Goal: Task Accomplishment & Management: Manage account settings

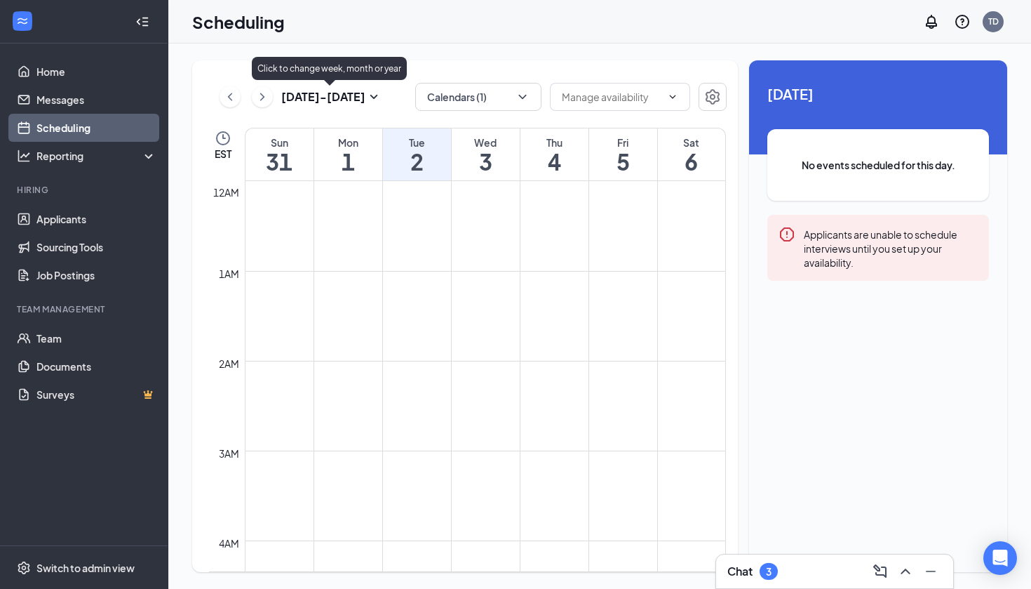
scroll to position [690, 0]
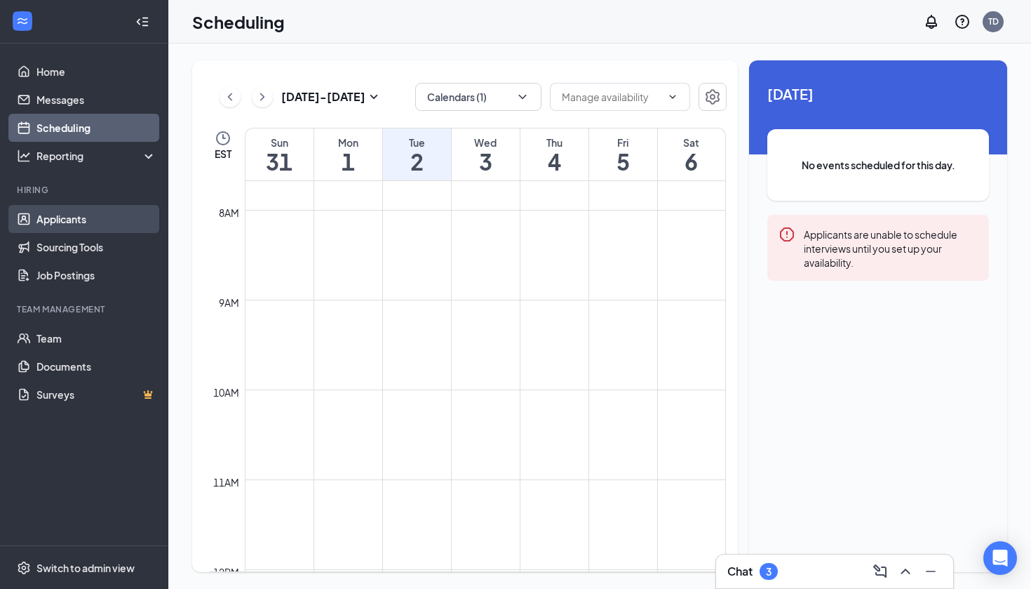
click at [84, 221] on link "Applicants" at bounding box center [96, 219] width 120 height 28
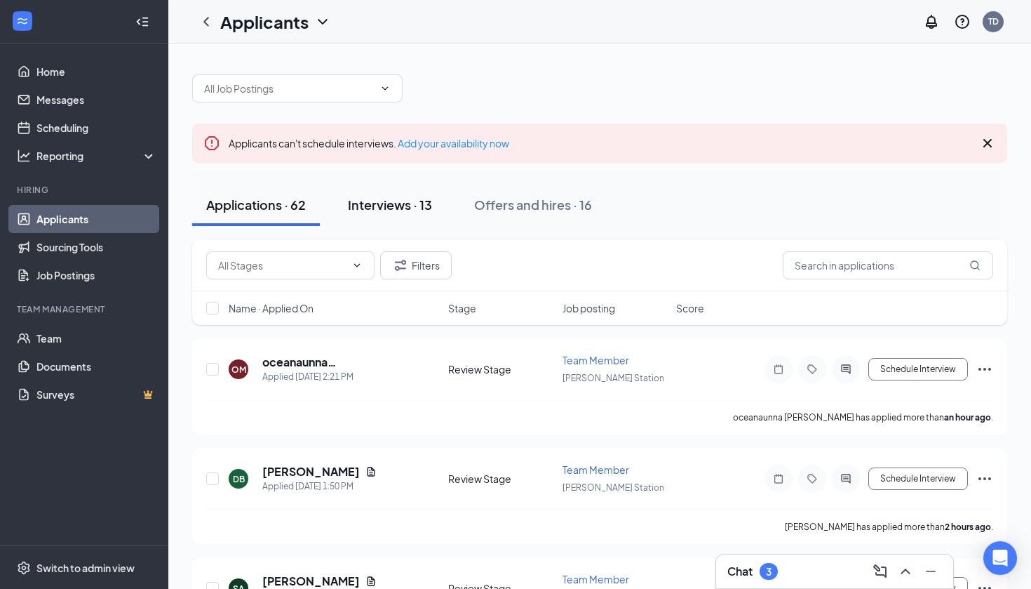
click at [378, 213] on div "Interviews · 13" at bounding box center [390, 205] width 84 height 18
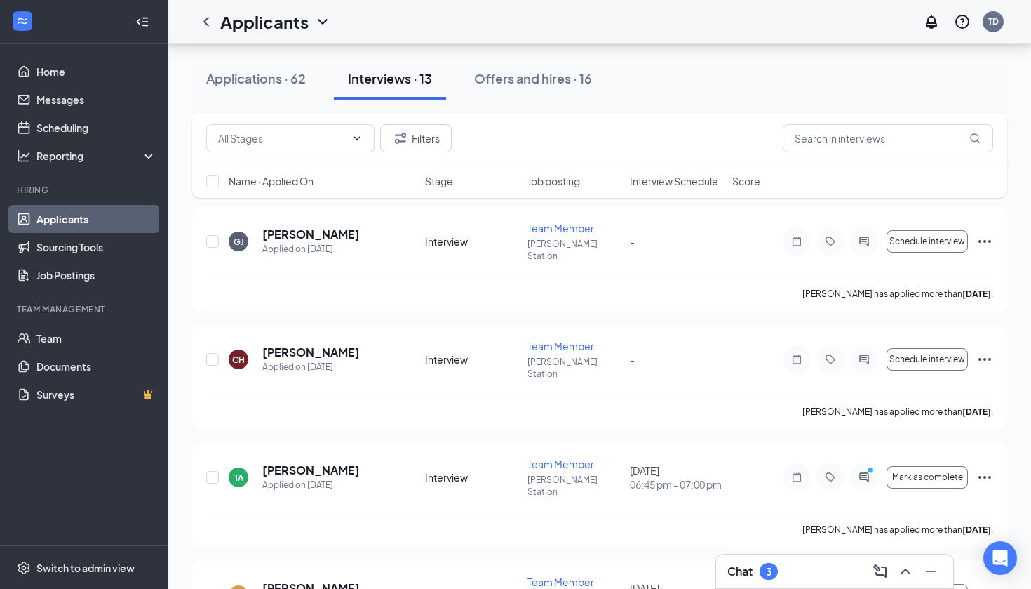
scroll to position [374, 0]
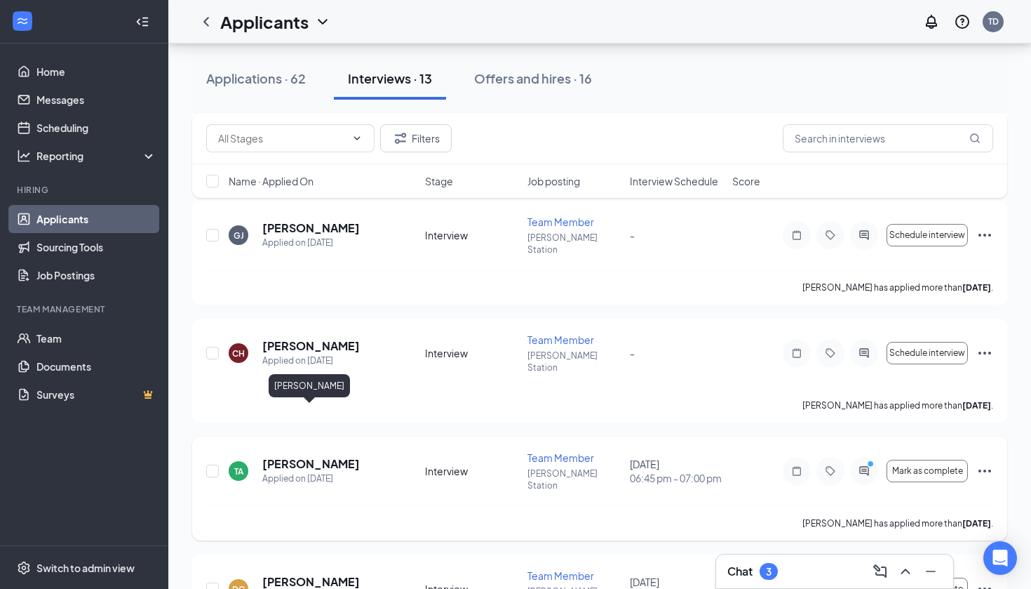
click at [314, 456] on h5 "[PERSON_NAME]" at bounding box center [311, 463] width 98 height 15
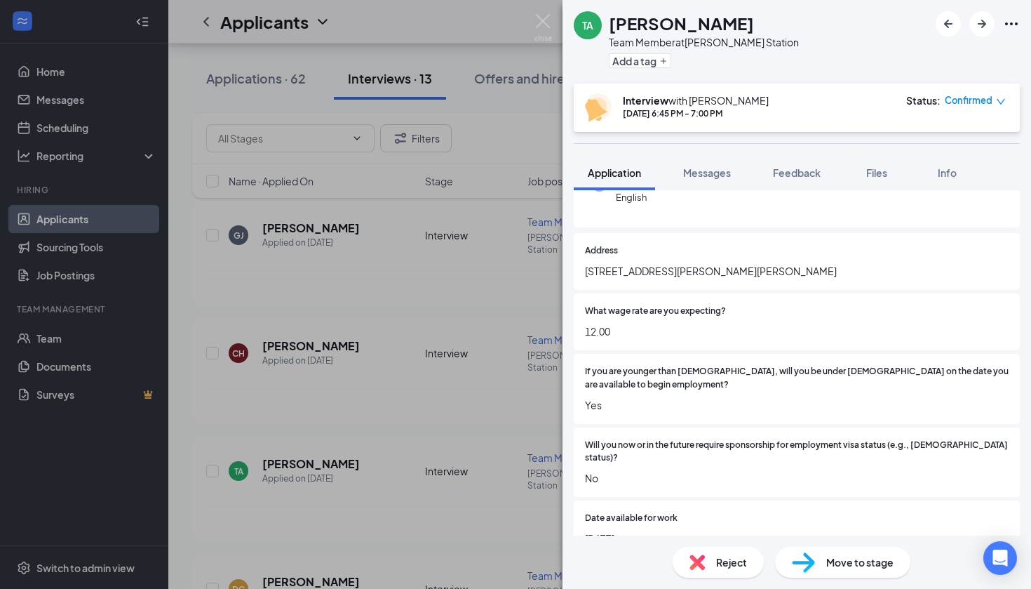
scroll to position [155, 0]
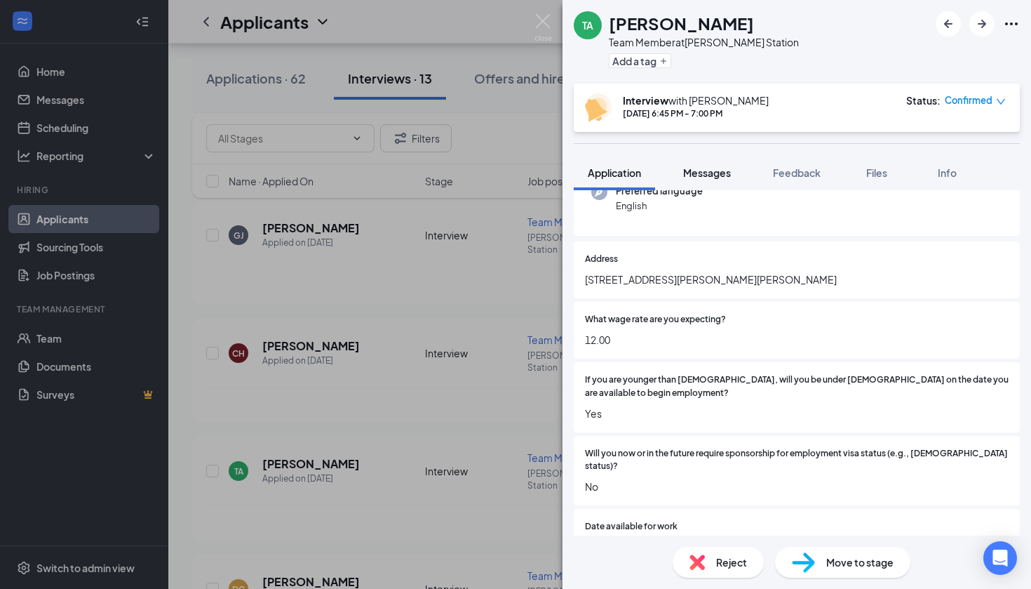
click at [715, 180] on button "Messages" at bounding box center [707, 172] width 76 height 35
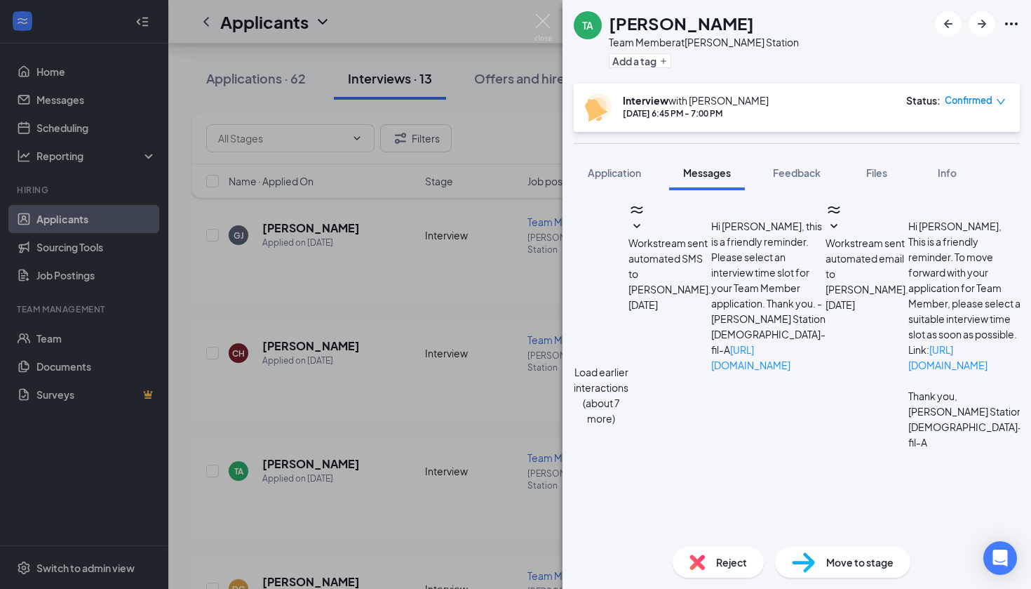
scroll to position [462, 0]
type textarea "Hey [PERSON_NAME]! Would you be able to"
click at [554, 22] on div "TA [PERSON_NAME] Team Member at [PERSON_NAME][GEOGRAPHIC_DATA] Add a tag Interv…" at bounding box center [515, 294] width 1031 height 589
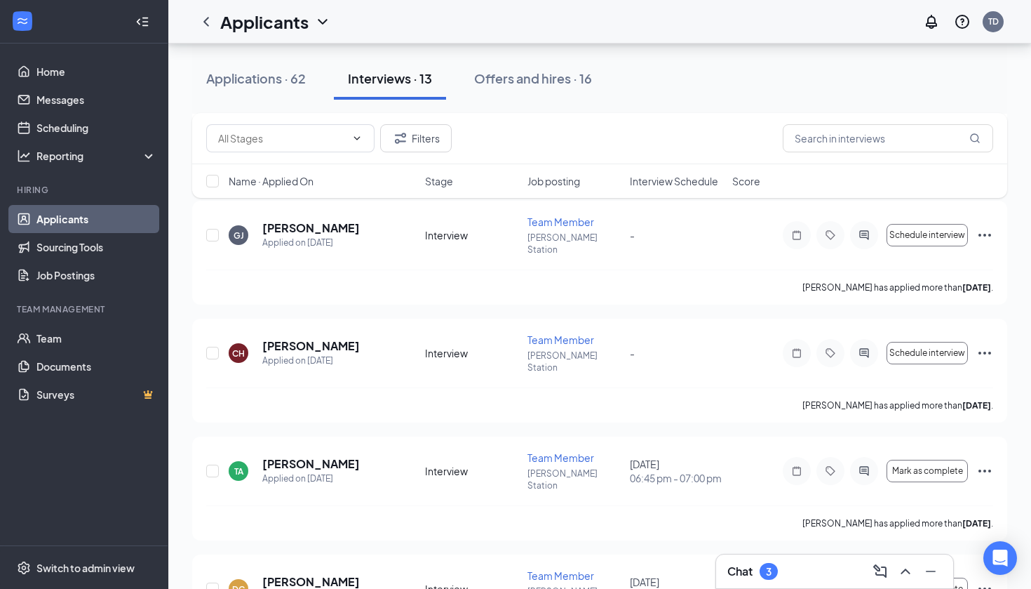
click at [538, 22] on div "Applicants TD" at bounding box center [599, 21] width 863 height 43
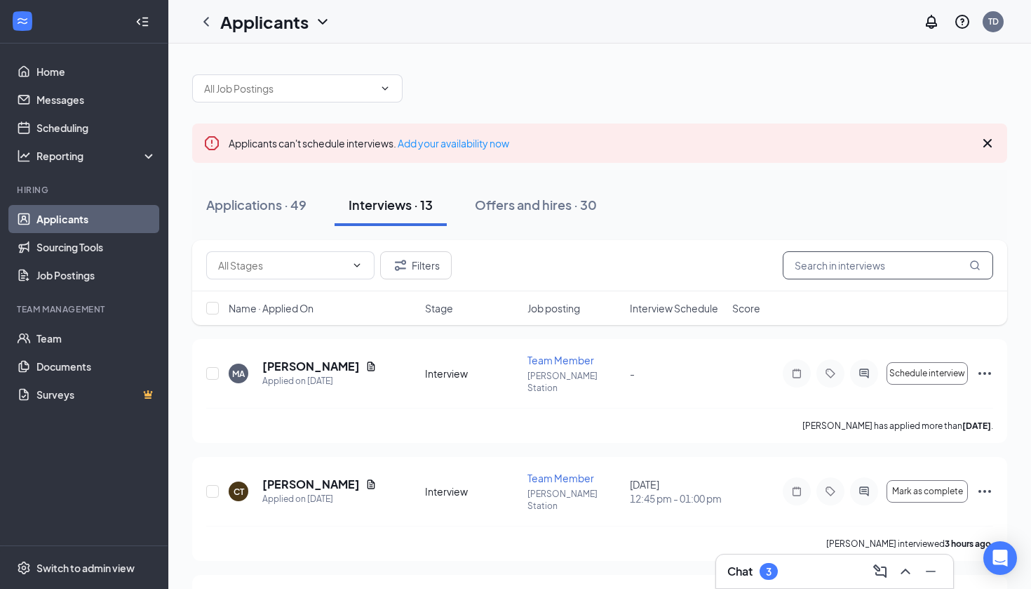
click at [830, 253] on input "text" at bounding box center [888, 265] width 210 height 28
click at [828, 258] on input "text" at bounding box center [888, 265] width 210 height 28
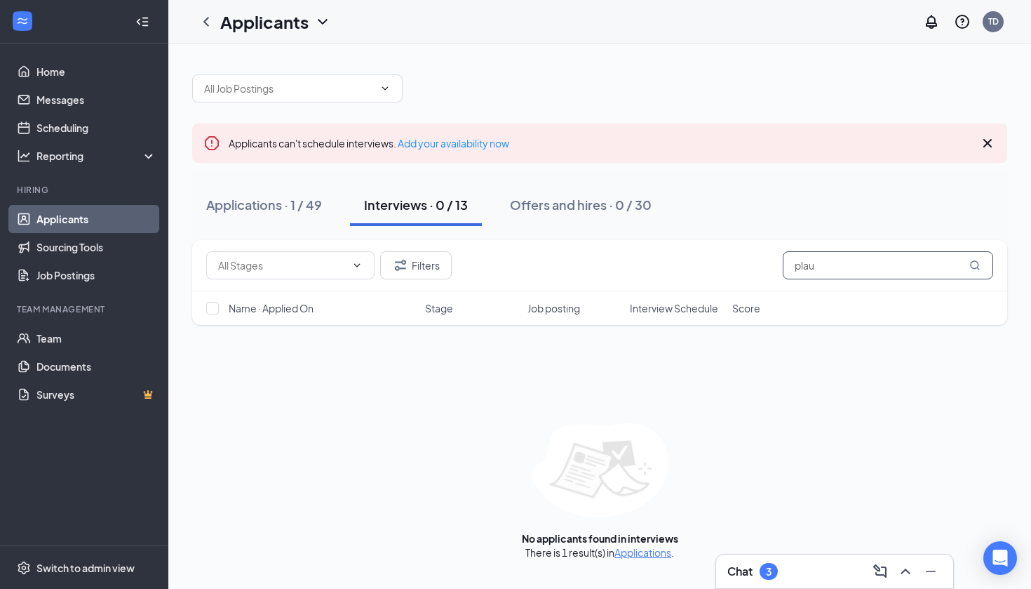
type input "play"
drag, startPoint x: 786, startPoint y: 272, endPoint x: 253, endPoint y: 187, distance: 540.0
click at [253, 187] on button "Applications · 1 / 49" at bounding box center [264, 205] width 144 height 42
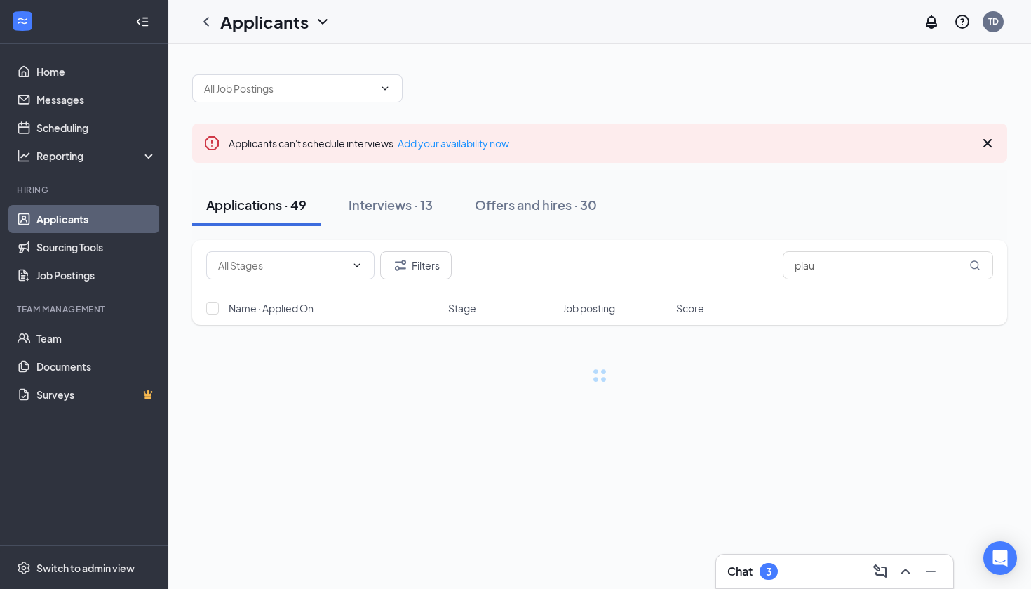
click at [260, 203] on div "Applications · 49" at bounding box center [256, 205] width 100 height 18
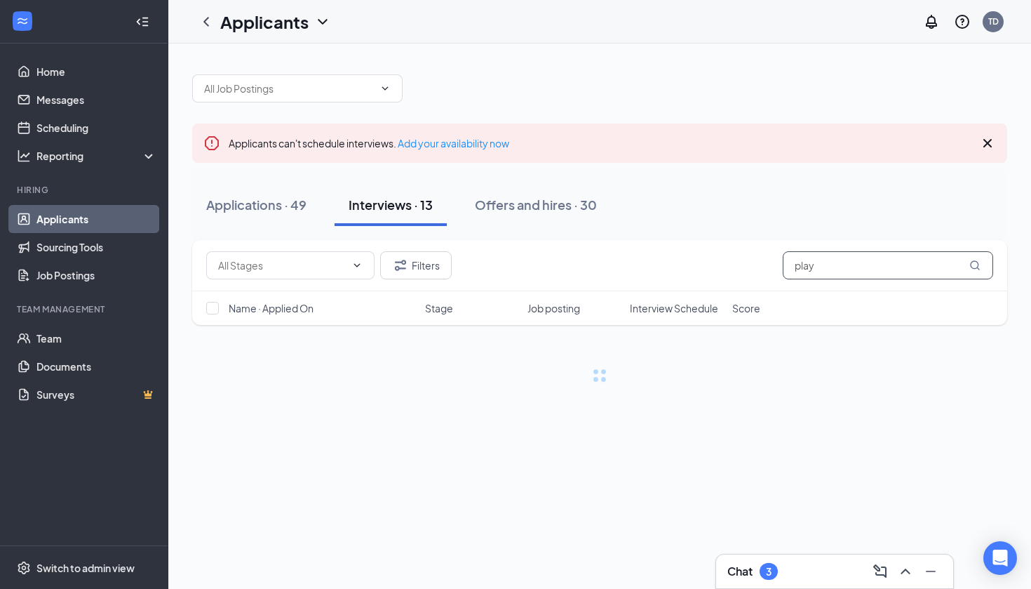
click at [830, 269] on input "play" at bounding box center [888, 265] width 210 height 28
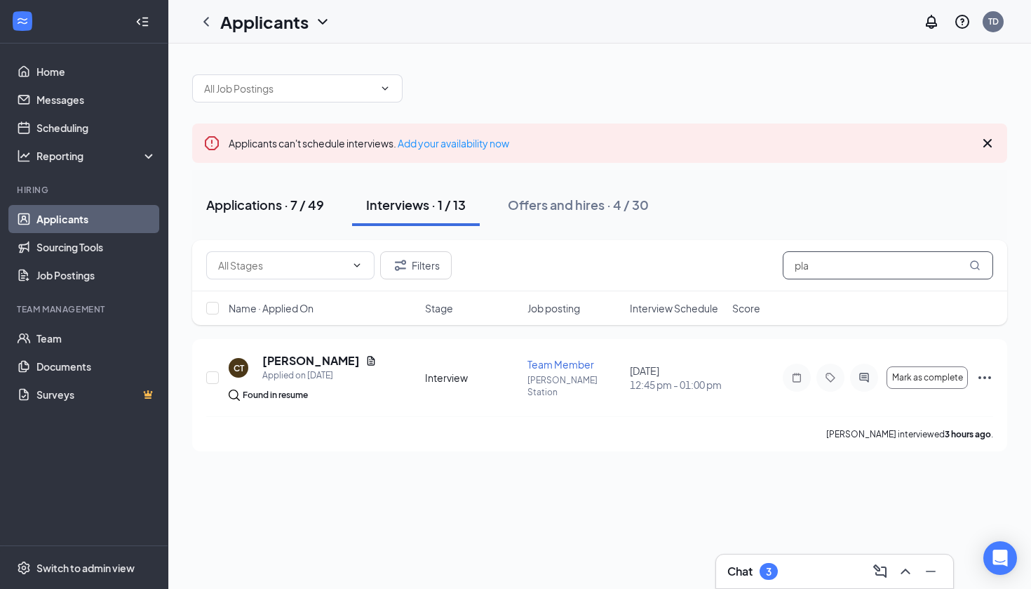
type input "pla"
click at [313, 196] on div "Applications · 7 / 49" at bounding box center [265, 205] width 118 height 18
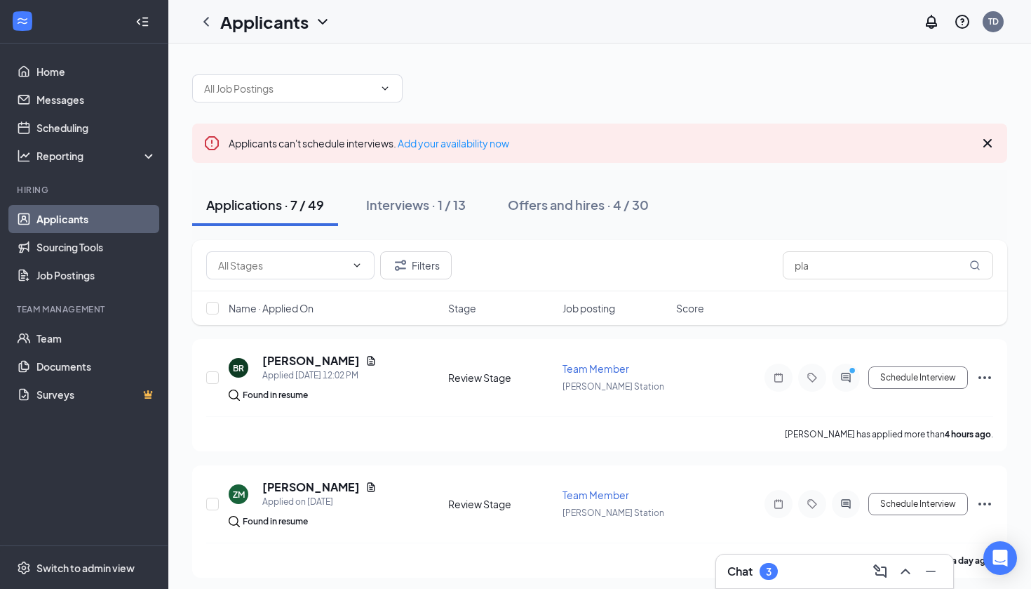
click at [857, 279] on div "Filters pla" at bounding box center [599, 265] width 815 height 51
click at [836, 274] on input "pla" at bounding box center [888, 265] width 210 height 28
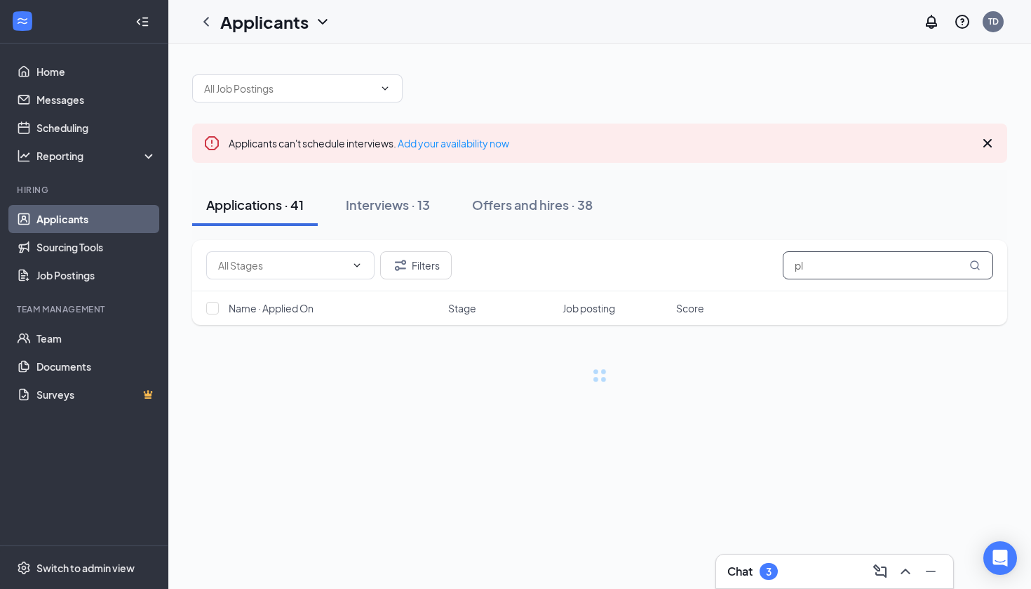
type input "p"
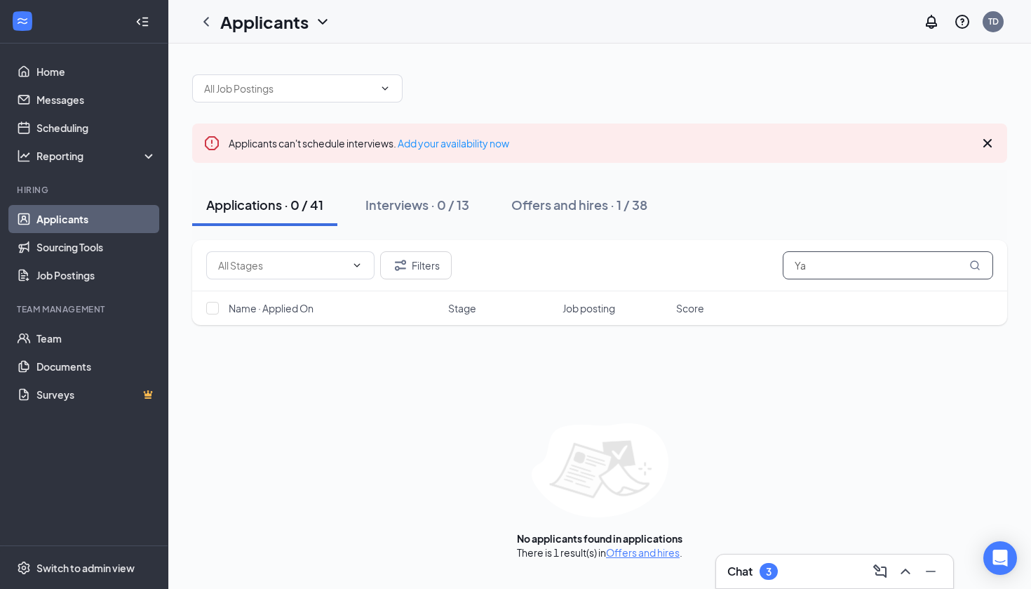
type input "Y"
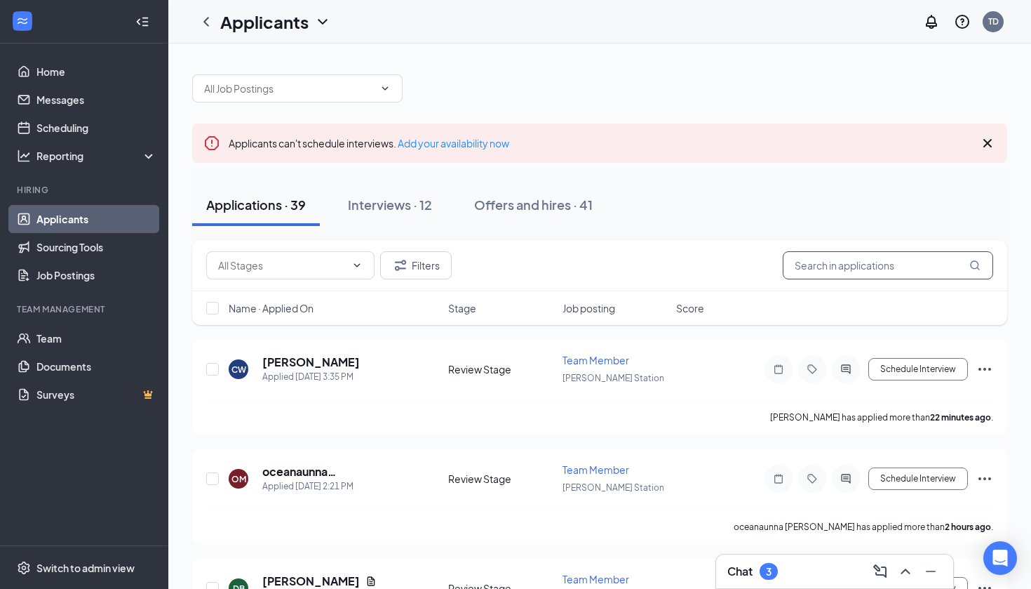
click at [833, 276] on input "text" at bounding box center [888, 265] width 210 height 28
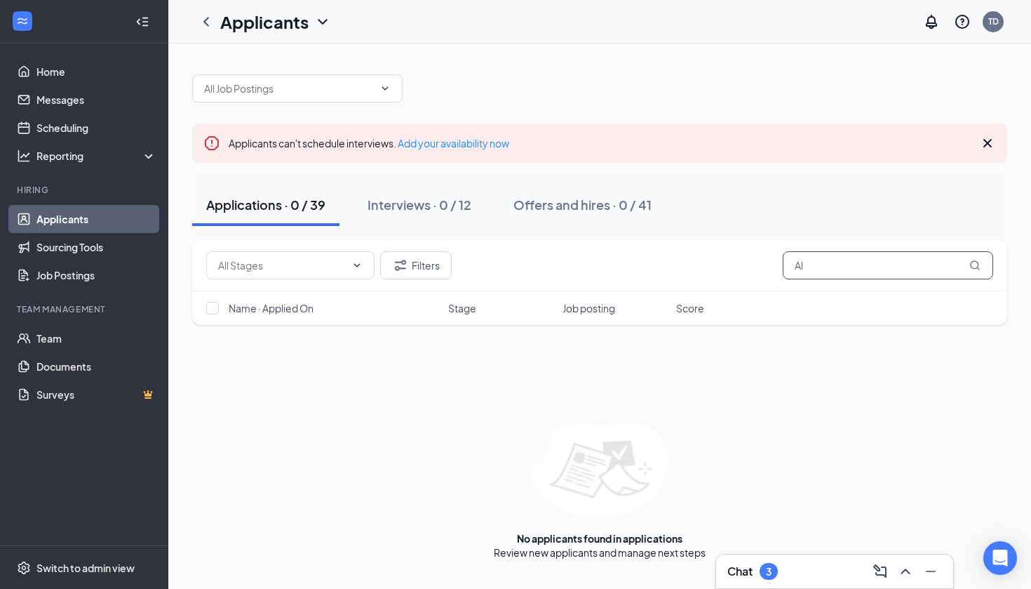
type input "A"
type input "L"
type input "K"
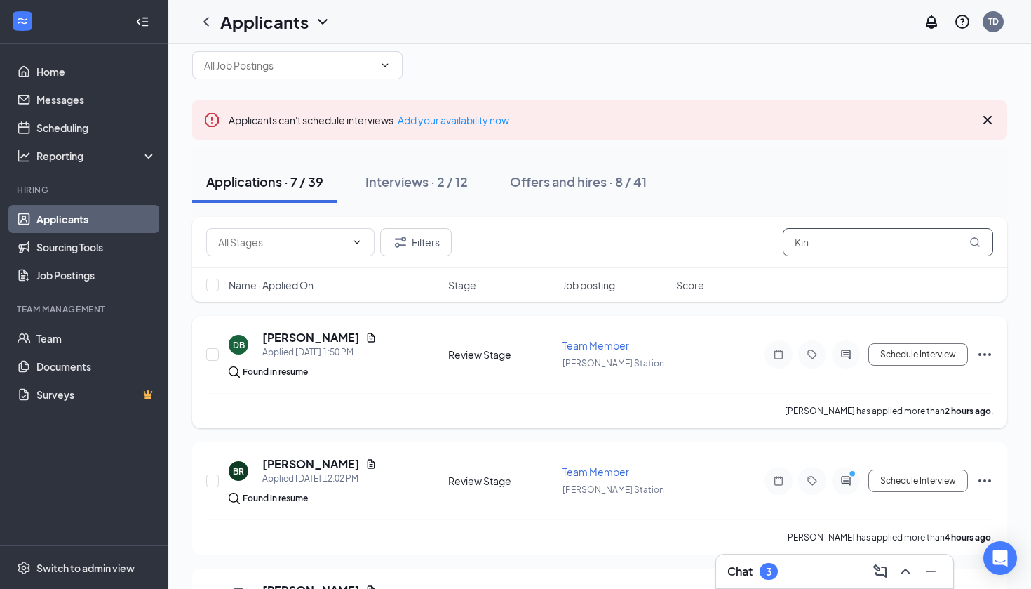
scroll to position [20, 0]
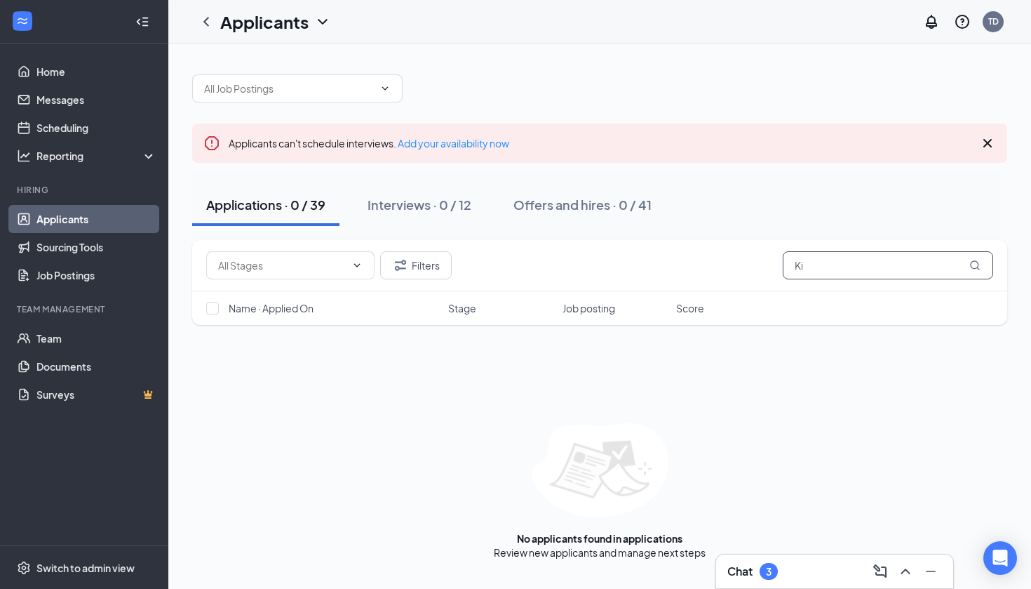
type input "K"
type input "A"
type input "N"
type input "D"
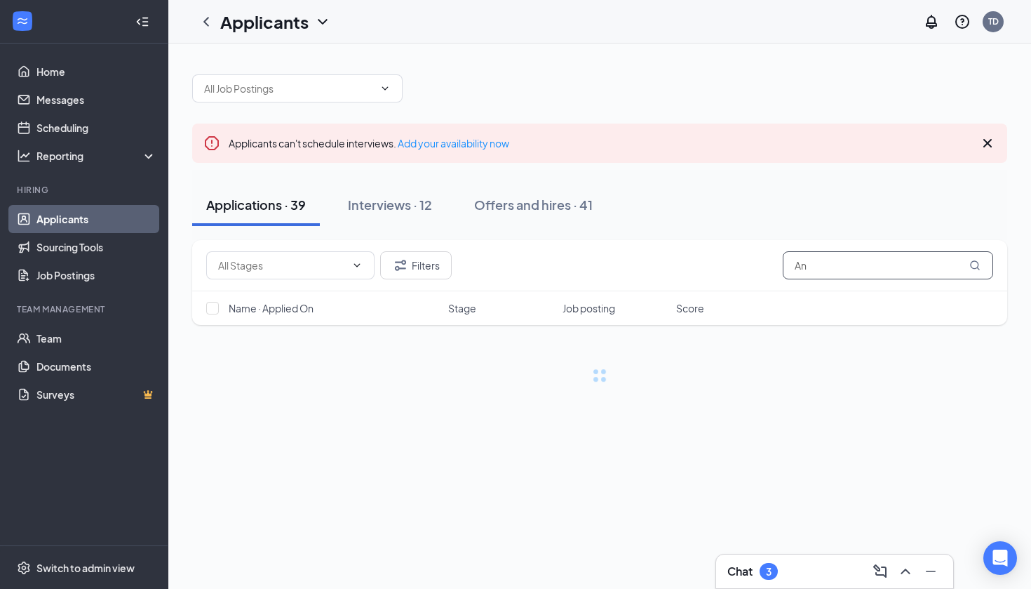
type input "A"
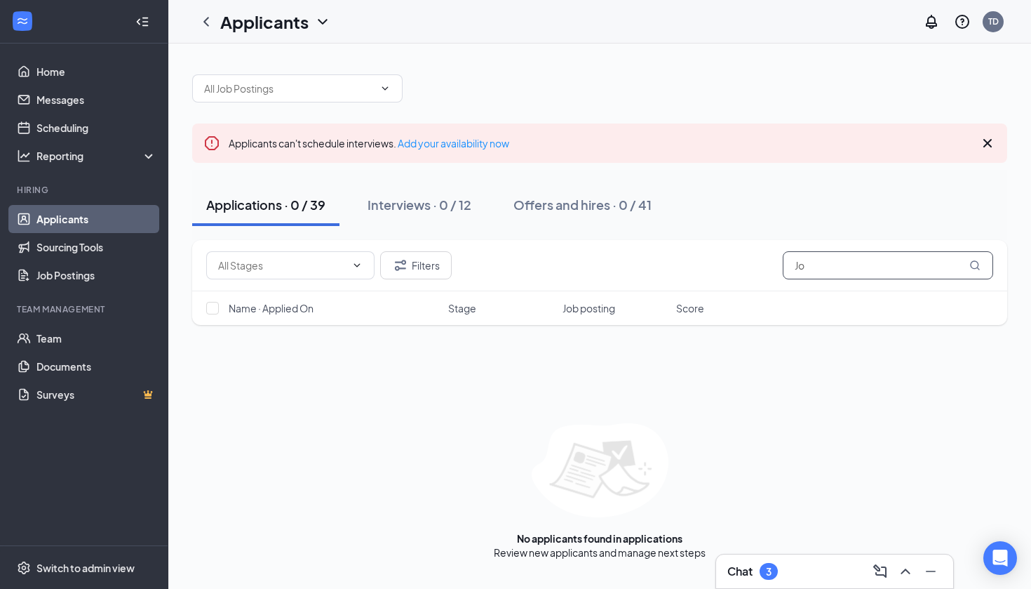
type input "J"
type input "D"
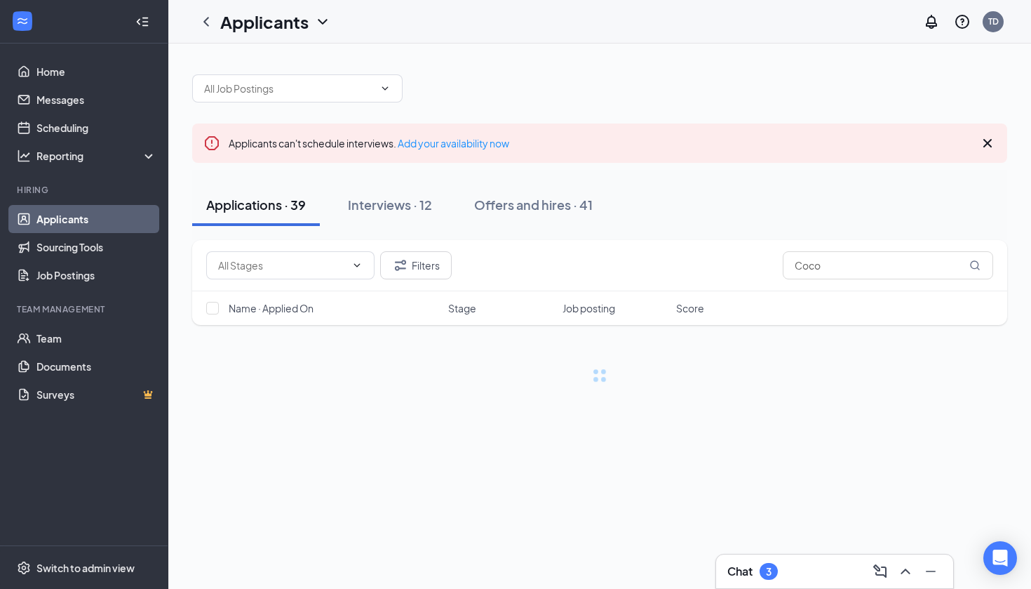
click at [988, 141] on icon "Cross" at bounding box center [987, 143] width 17 height 17
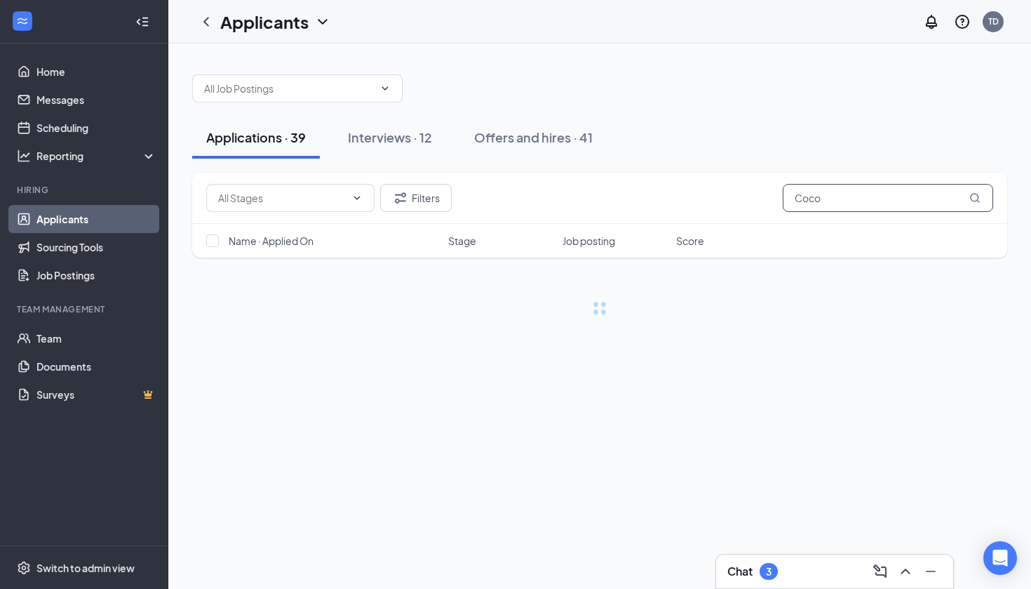
click at [840, 200] on input "Coco" at bounding box center [888, 198] width 210 height 28
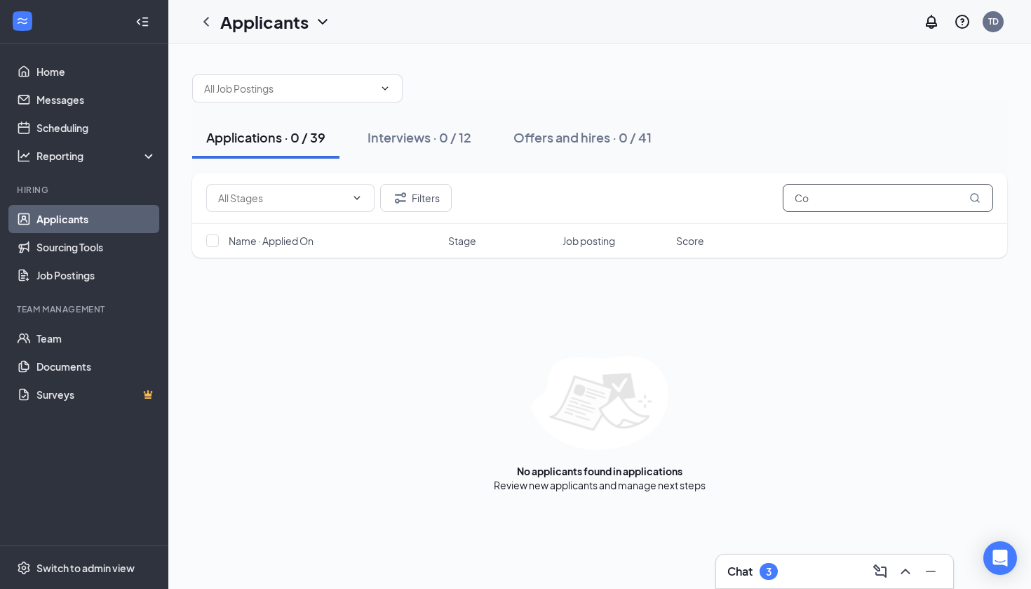
type input "C"
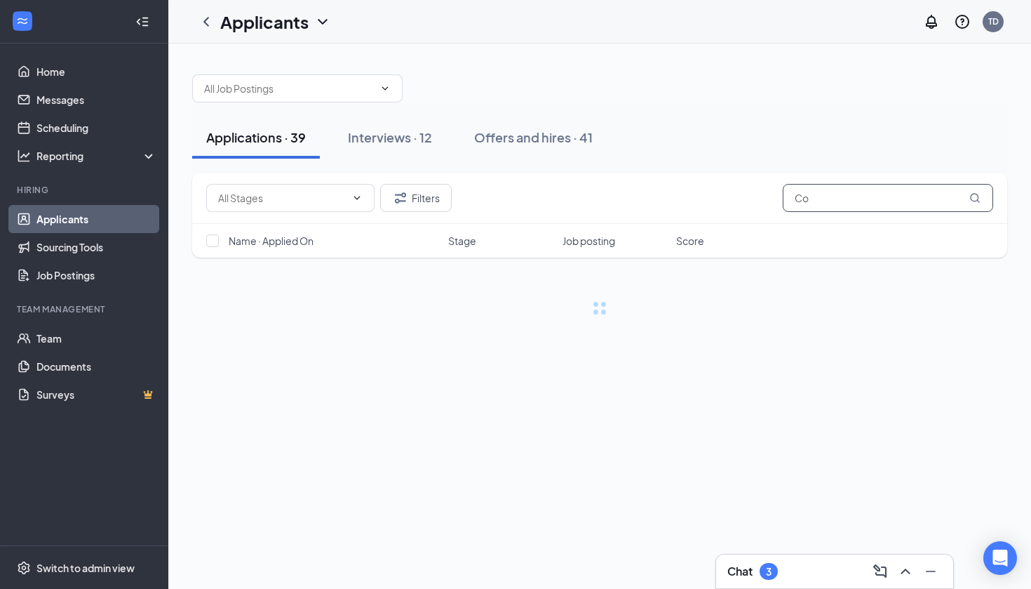
type input "C"
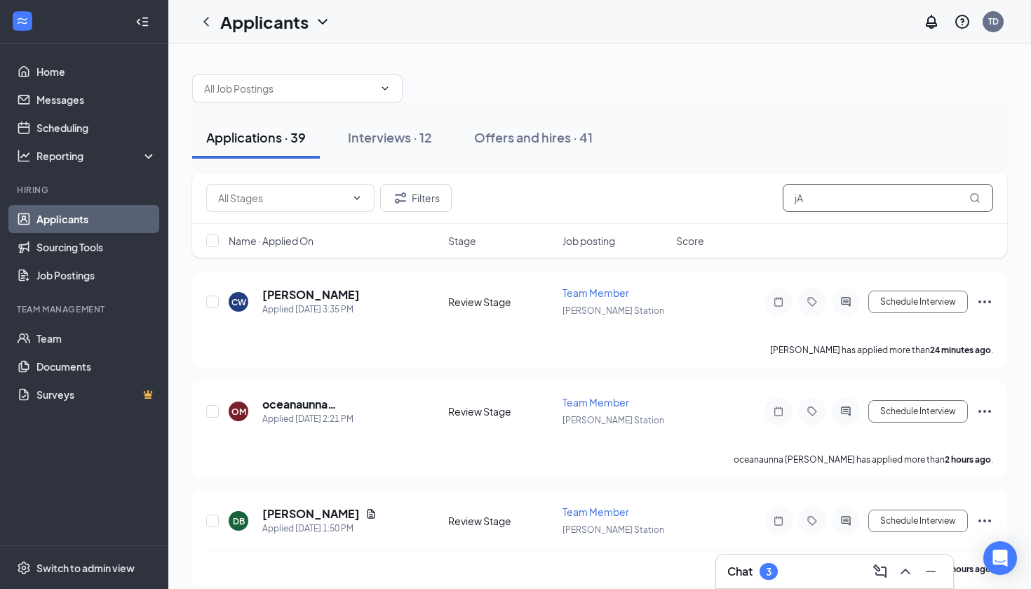
type input "j"
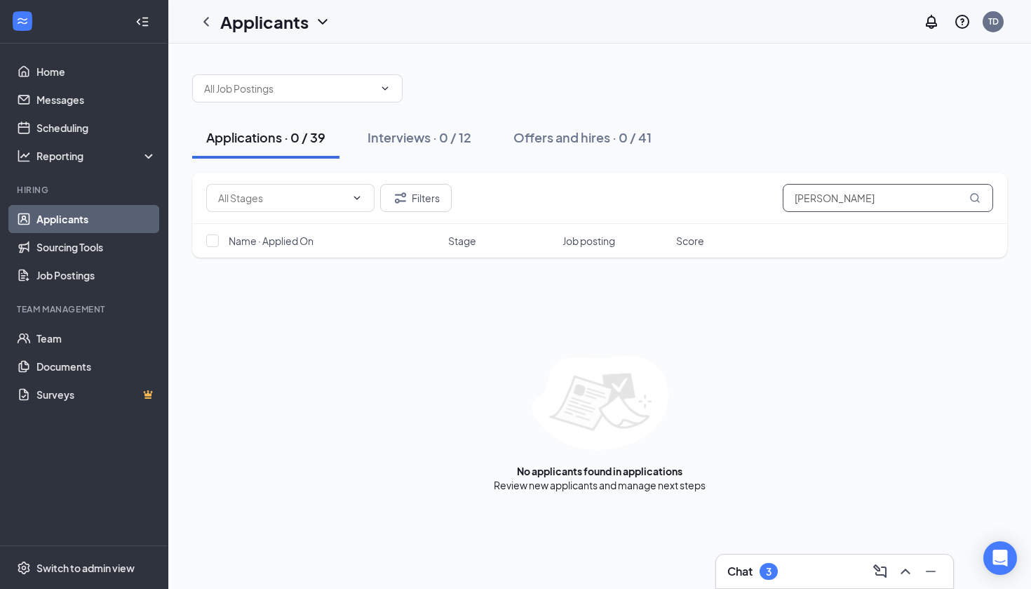
type input "J"
type input "yare"
click at [572, 139] on div "Offers and hires · 1 / 41" at bounding box center [583, 137] width 134 height 18
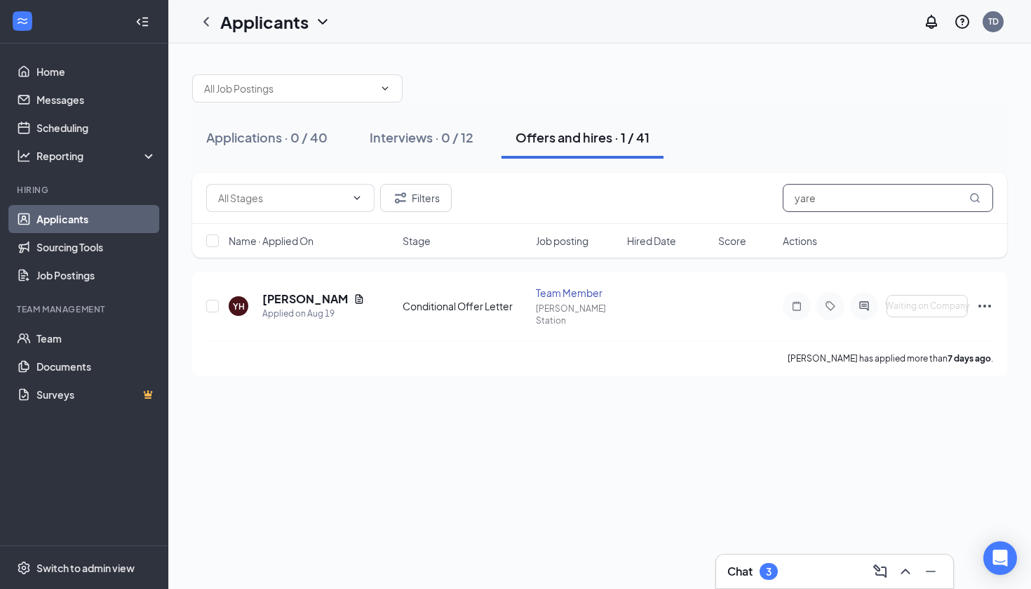
drag, startPoint x: 858, startPoint y: 194, endPoint x: 759, endPoint y: 211, distance: 100.5
click at [759, 211] on div "Filters yare" at bounding box center [599, 198] width 787 height 28
type input "y"
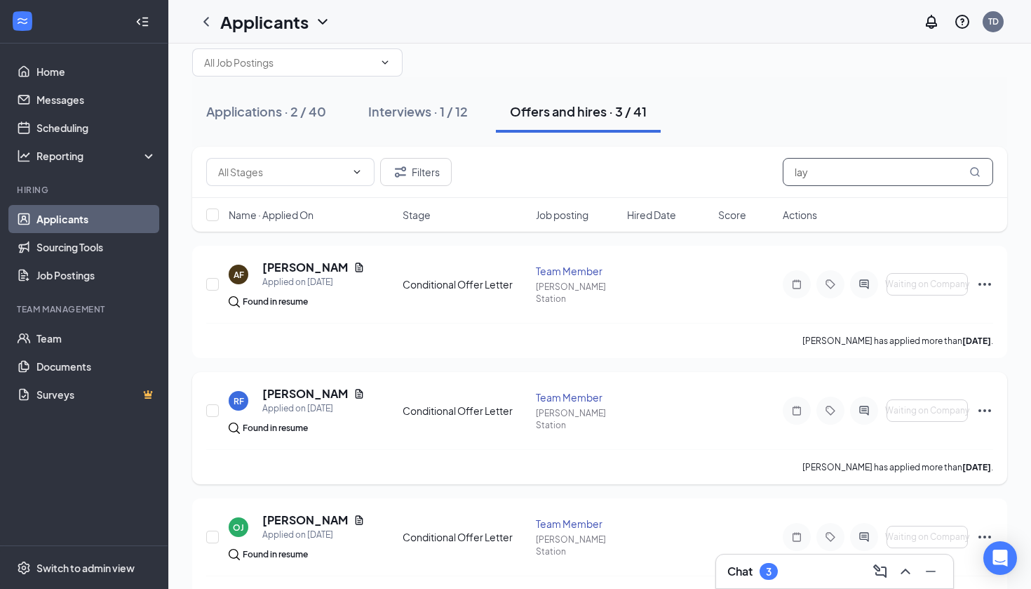
scroll to position [15, 0]
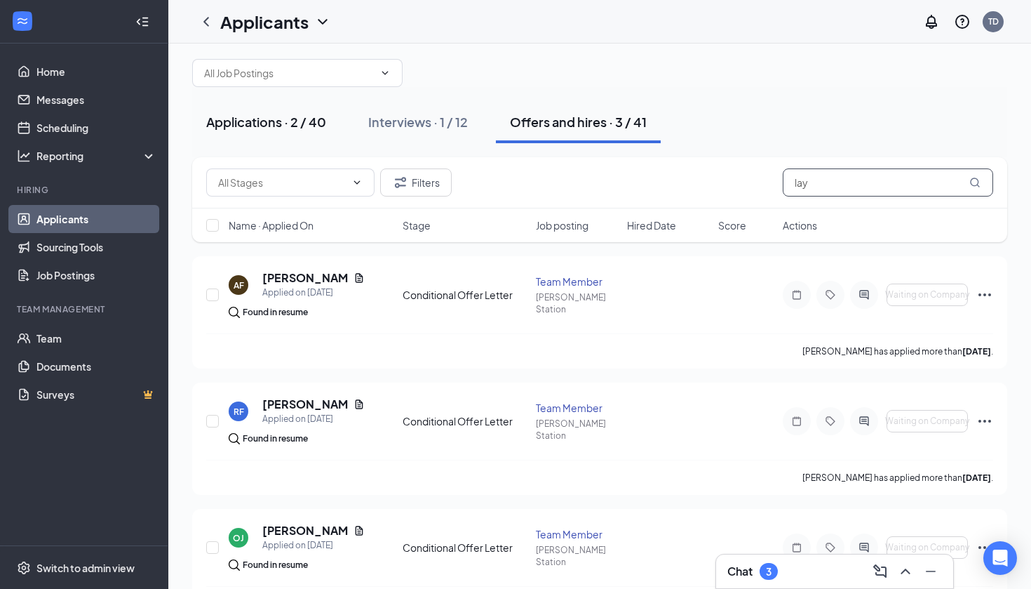
type input "lay"
click at [280, 121] on div "Applications · 2 / 40" at bounding box center [266, 122] width 120 height 18
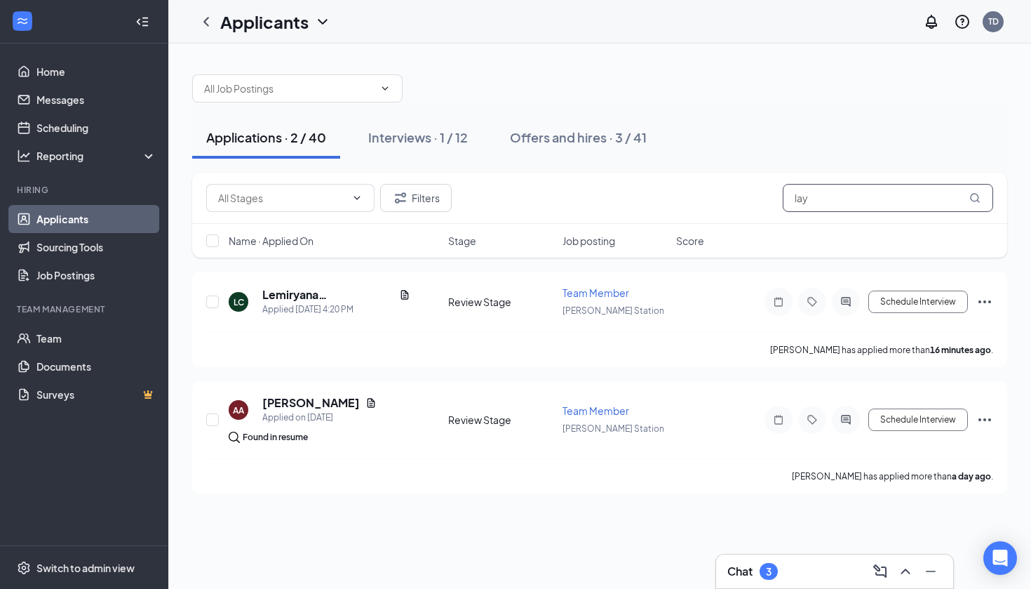
click at [842, 207] on input "lay" at bounding box center [888, 198] width 210 height 28
type input "l"
type input "arian"
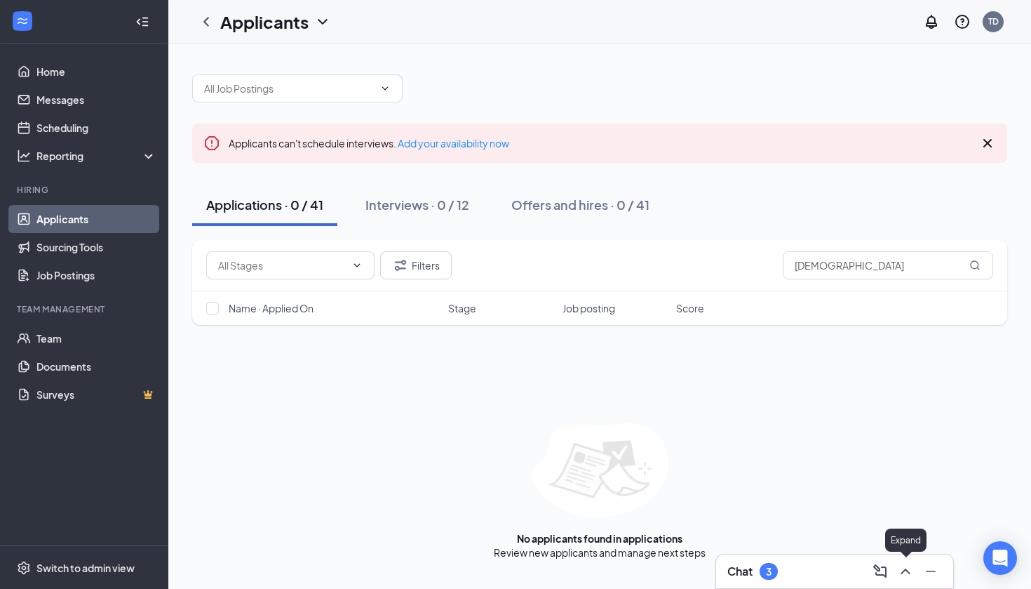
click at [921, 573] on button at bounding box center [931, 571] width 22 height 22
